Goal: Task Accomplishment & Management: Use online tool/utility

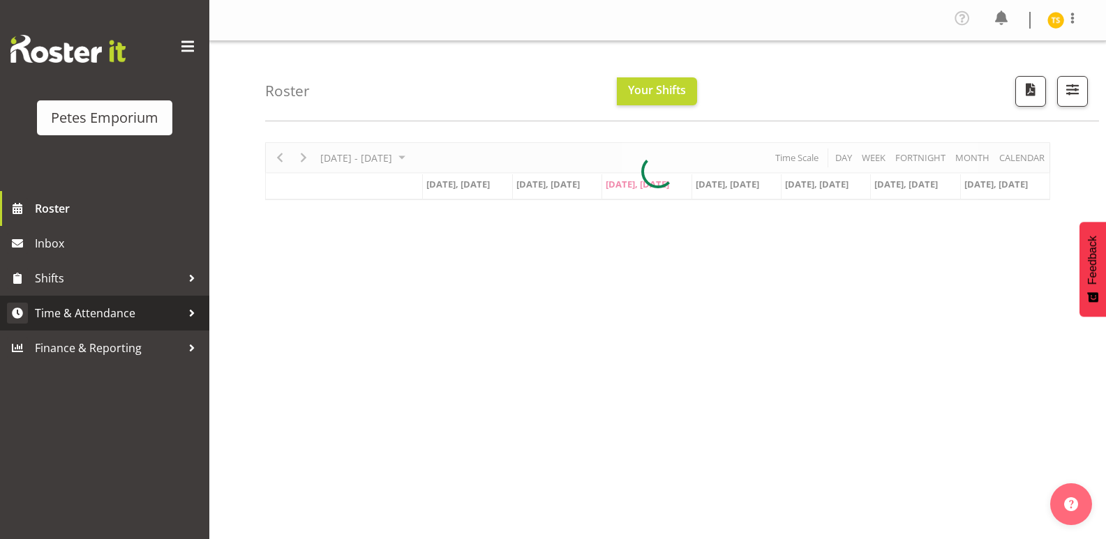
click at [113, 314] on span "Time & Attendance" at bounding box center [108, 313] width 147 height 21
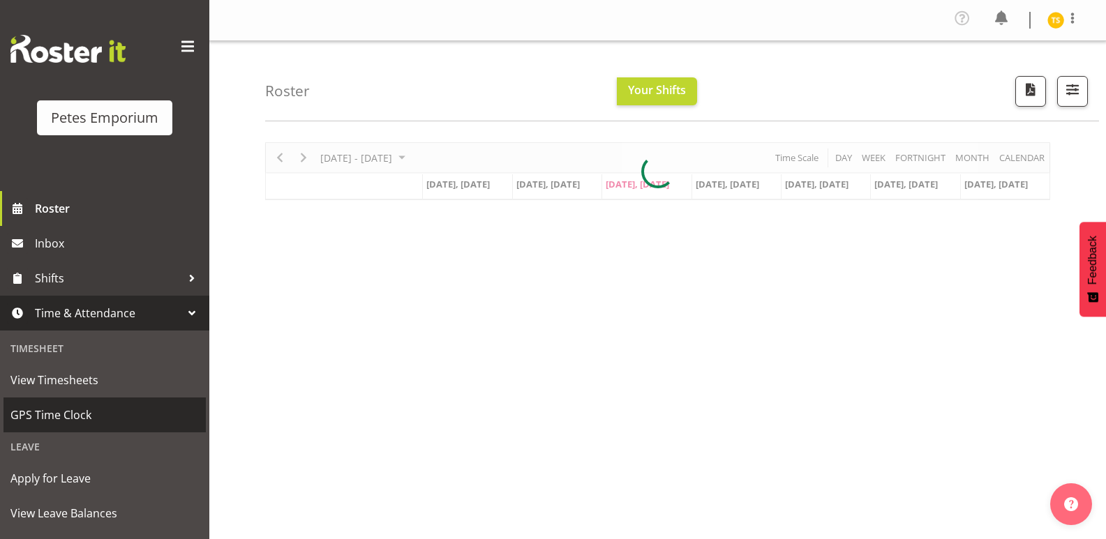
click at [64, 415] on span "GPS Time Clock" at bounding box center [104, 415] width 188 height 21
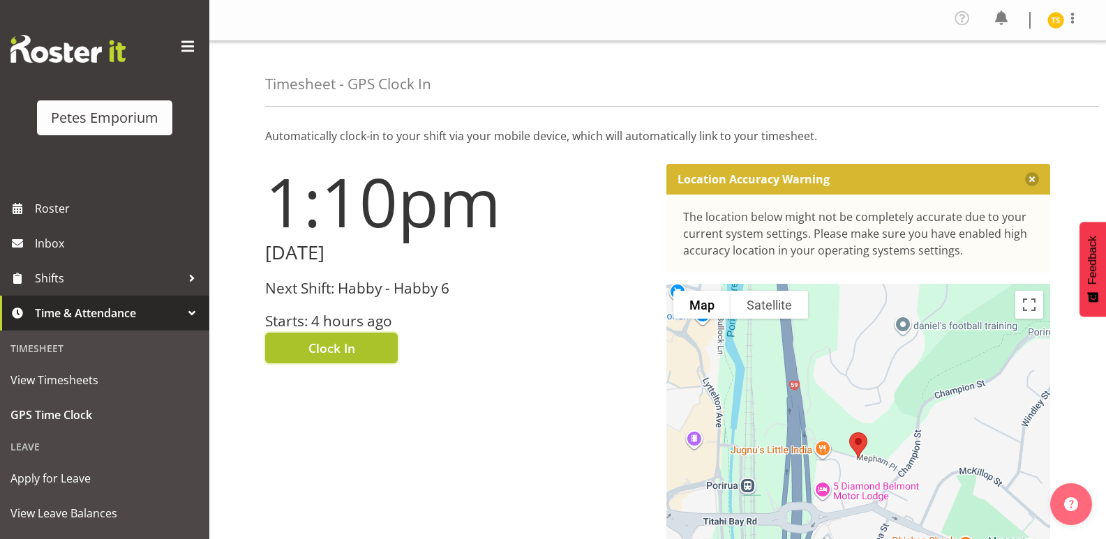
click at [329, 336] on button "Clock In" at bounding box center [331, 348] width 133 height 31
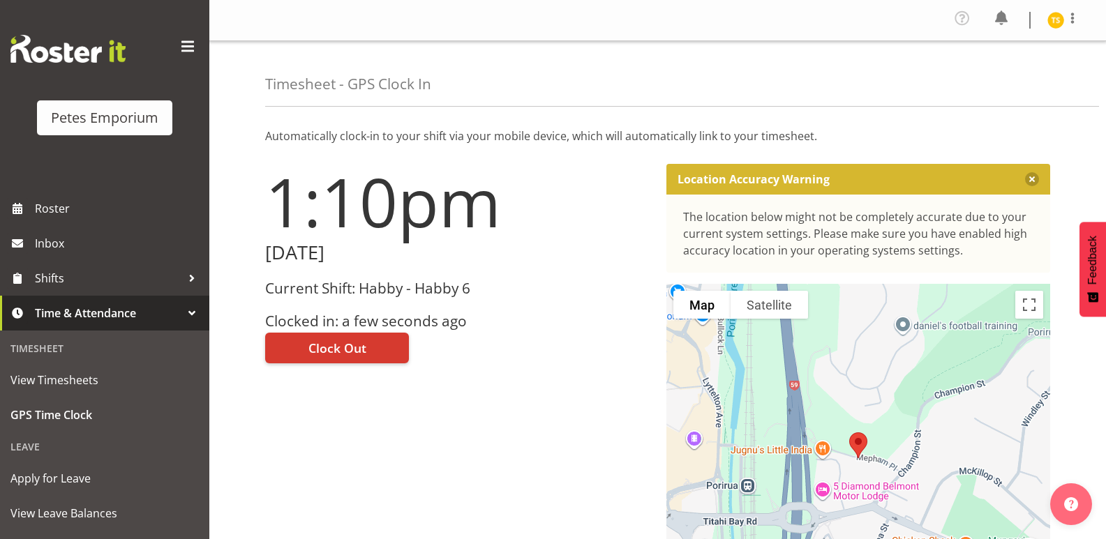
click at [1050, 17] on img at bounding box center [1056, 20] width 17 height 17
click at [1002, 78] on link "Log Out" at bounding box center [1014, 76] width 134 height 25
